Goal: Check status: Check status

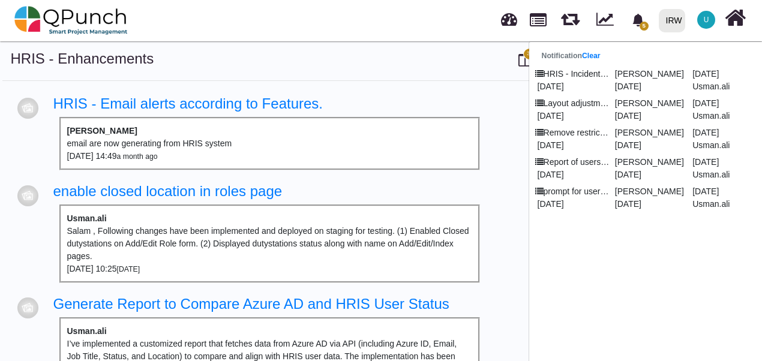
click at [511, 26] on link at bounding box center [509, 18] width 16 height 20
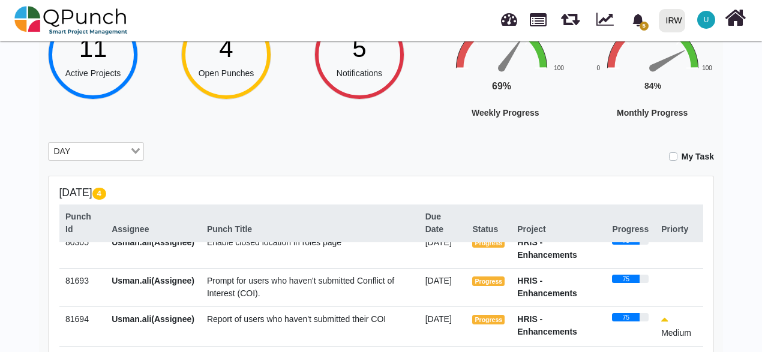
scroll to position [240, 0]
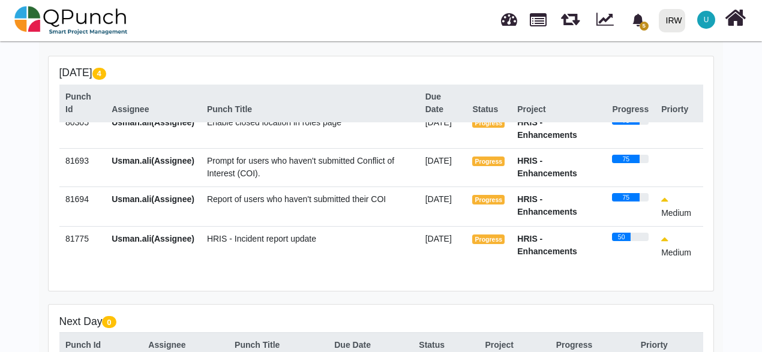
click at [262, 238] on span "HRIS - Incident report update" at bounding box center [261, 239] width 109 height 10
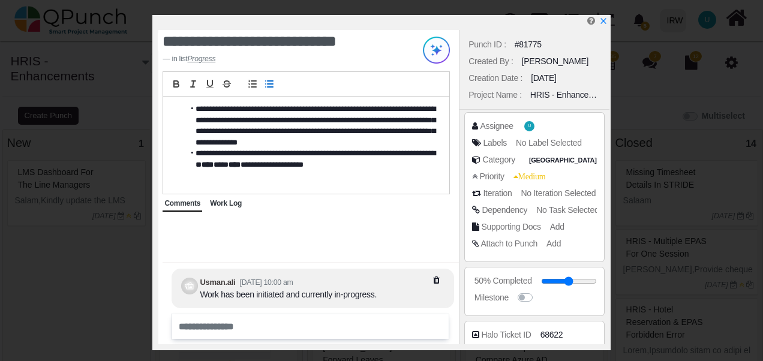
select select
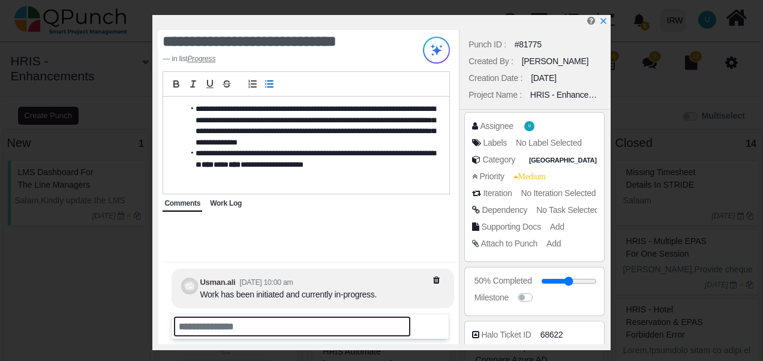
click at [217, 325] on input "text" at bounding box center [292, 327] width 236 height 20
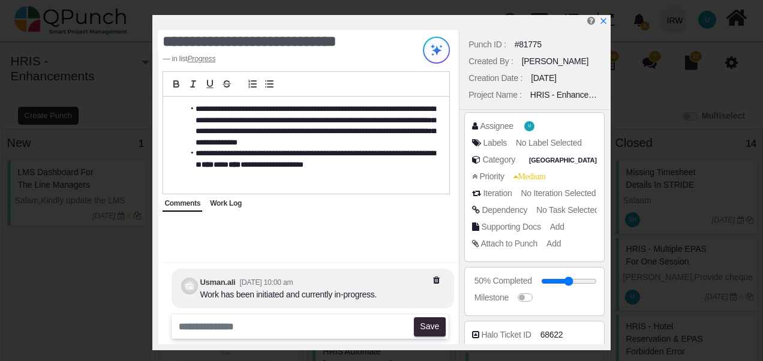
click at [223, 201] on span "Work Log" at bounding box center [226, 203] width 32 height 8
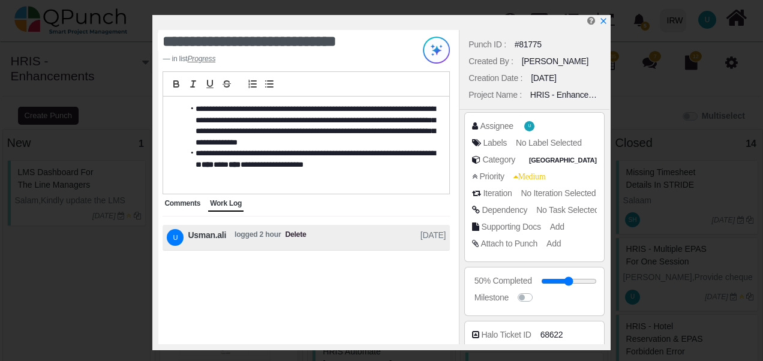
click at [179, 203] on span "Comments" at bounding box center [182, 203] width 36 height 8
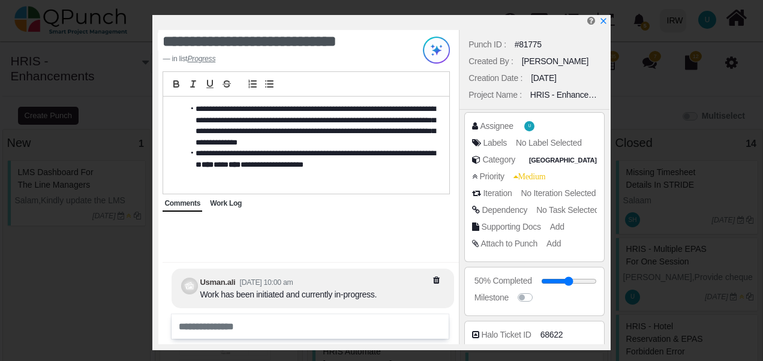
click at [223, 200] on span "Work Log" at bounding box center [226, 203] width 32 height 8
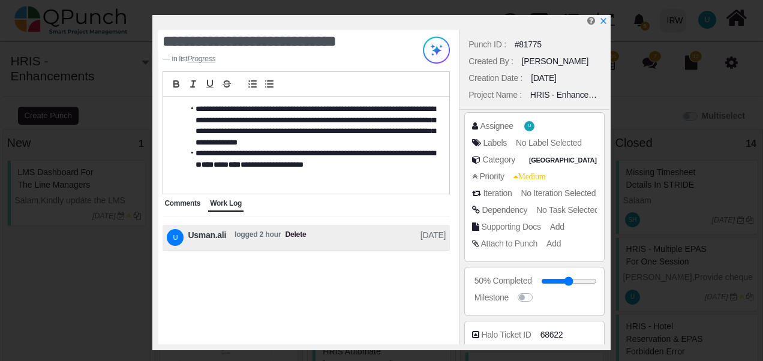
click at [173, 204] on span "Comments" at bounding box center [182, 203] width 36 height 8
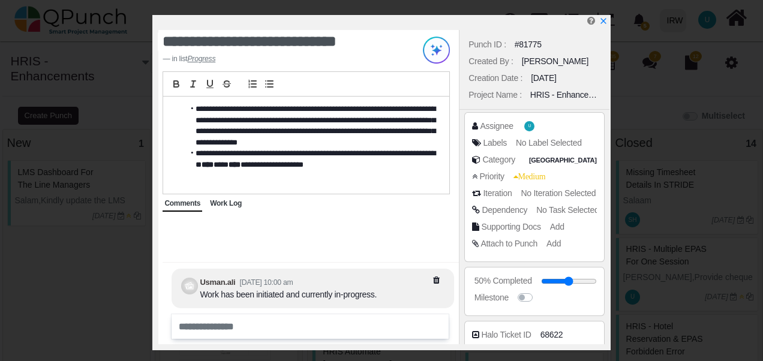
click at [229, 209] on div "Work Log" at bounding box center [225, 204] width 35 height 16
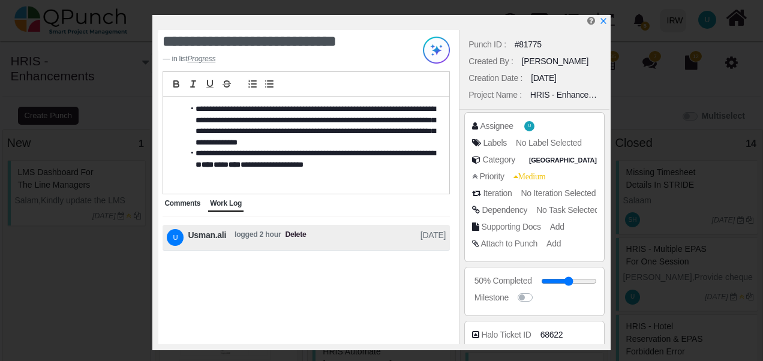
click at [184, 200] on span "Comments" at bounding box center [182, 203] width 36 height 8
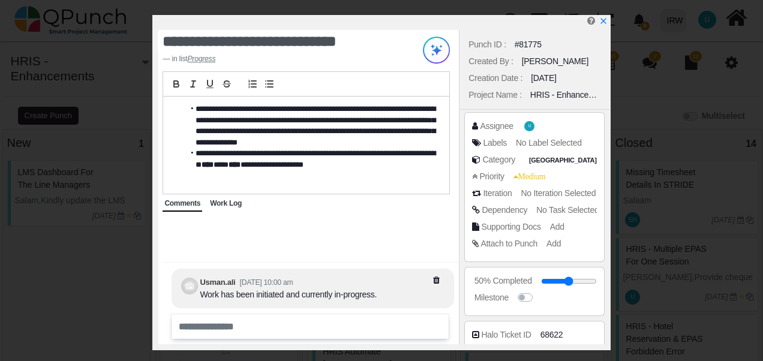
click at [233, 204] on span "Work Log" at bounding box center [226, 203] width 32 height 8
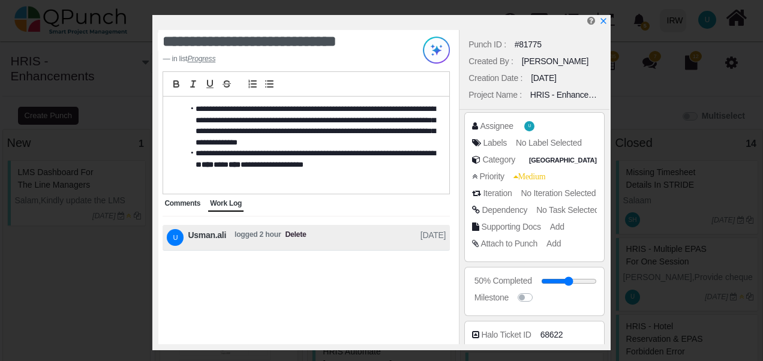
click at [191, 202] on span "Comments" at bounding box center [182, 203] width 36 height 8
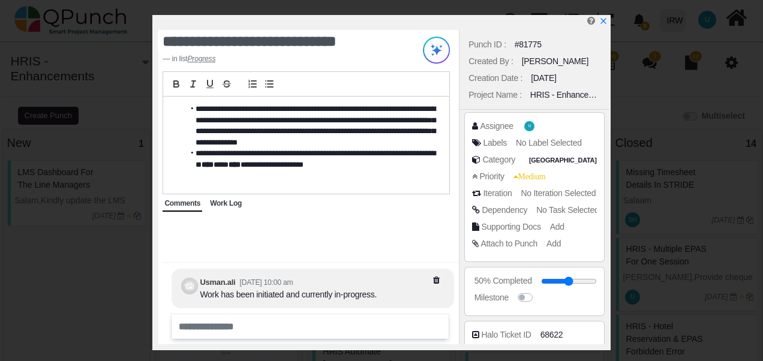
click at [218, 205] on span "Work Log" at bounding box center [226, 203] width 32 height 8
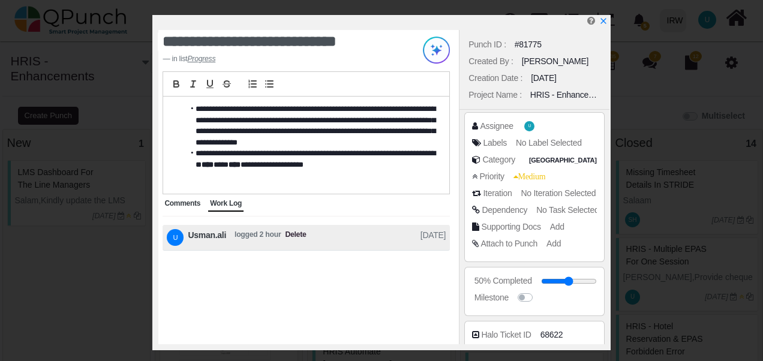
click at [174, 203] on span "Comments" at bounding box center [182, 203] width 36 height 8
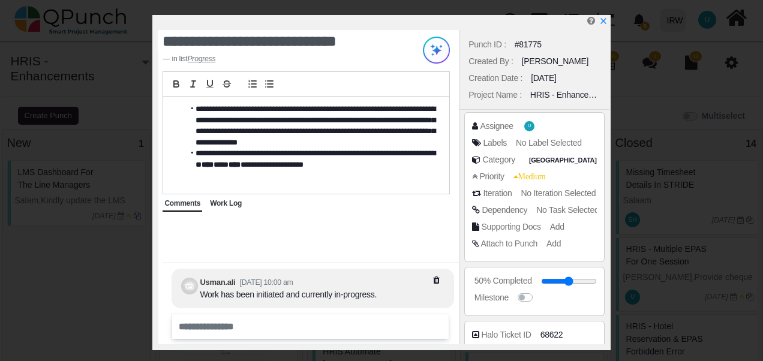
click at [240, 200] on span "Work Log" at bounding box center [226, 203] width 32 height 8
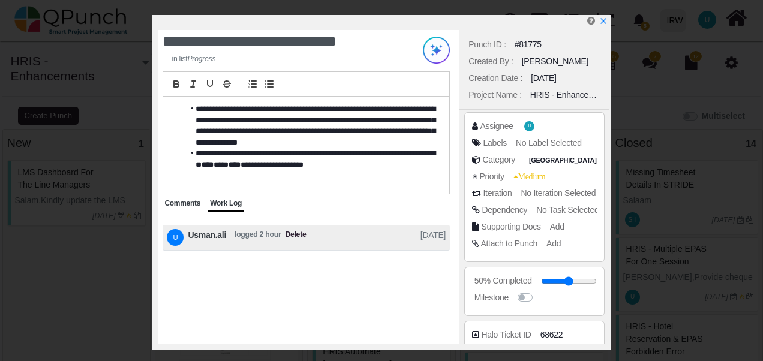
click at [187, 206] on span "Comments" at bounding box center [182, 203] width 36 height 8
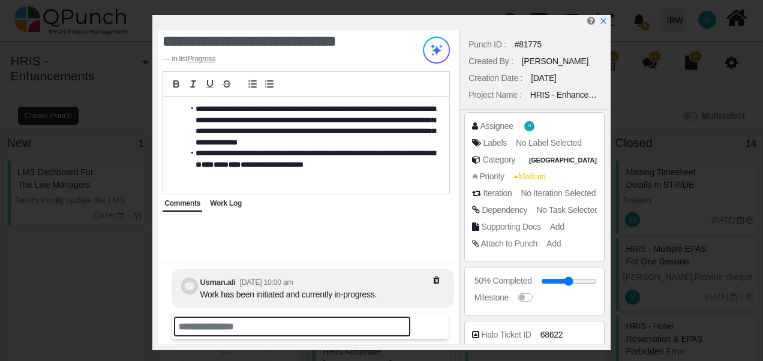
click at [220, 322] on input "text" at bounding box center [292, 327] width 236 height 20
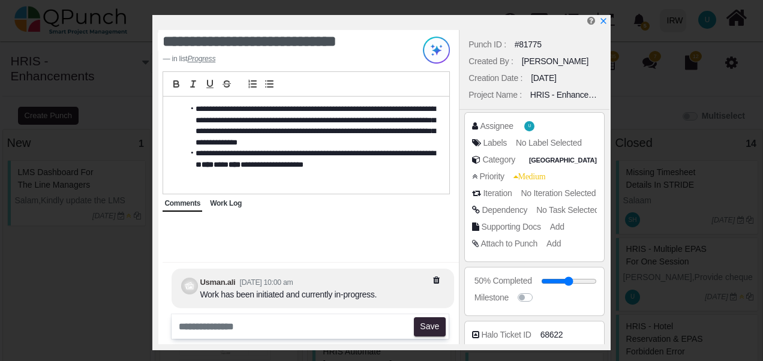
click at [403, 241] on div "**********" at bounding box center [308, 187] width 301 height 314
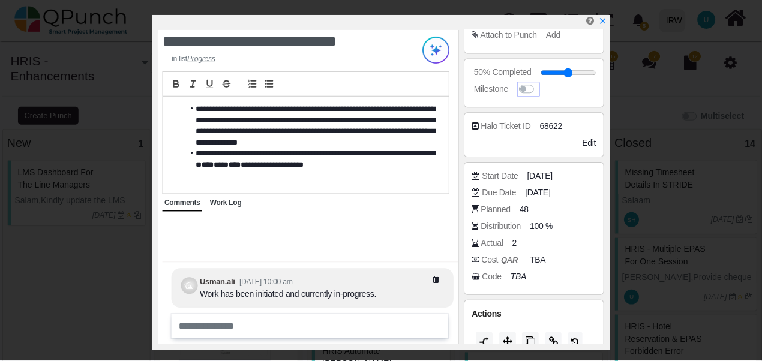
scroll to position [224, 0]
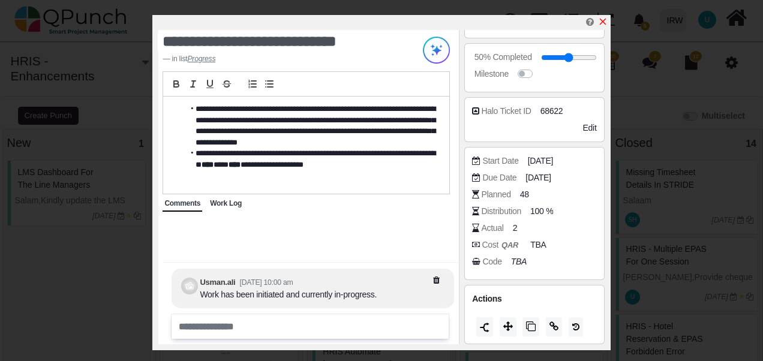
click at [602, 25] on icon "x" at bounding box center [603, 22] width 10 height 10
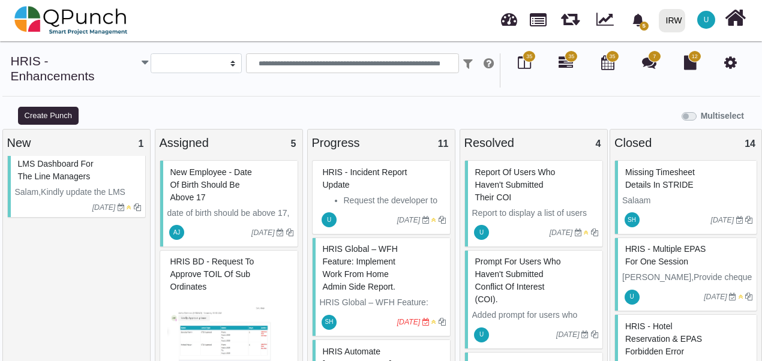
scroll to position [12, 0]
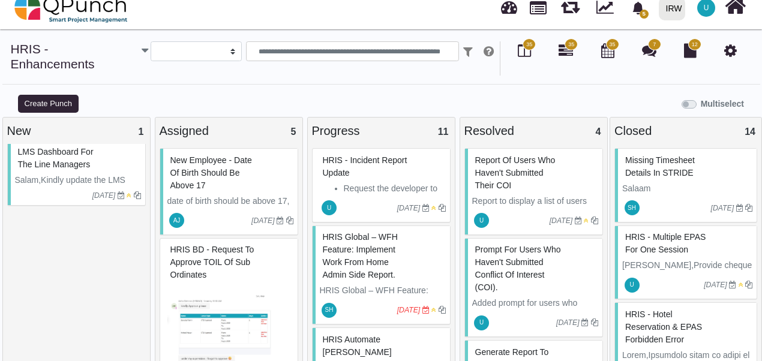
click at [215, 245] on span "HRIS BD - Request to Approve TOIL of sub ordinates" at bounding box center [212, 262] width 84 height 35
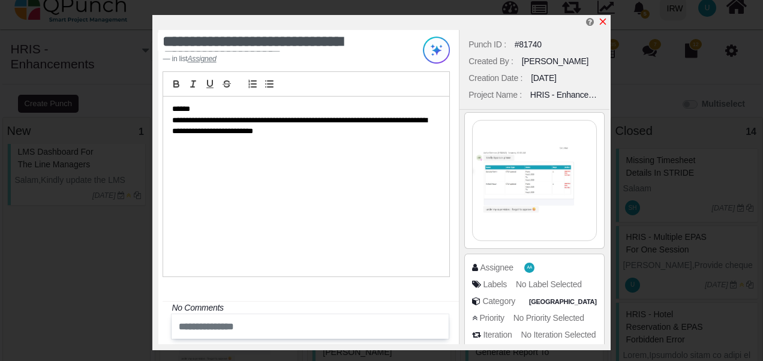
click at [602, 23] on icon "x" at bounding box center [602, 22] width 7 height 7
